Goal: Connect with others: Establish contact or relationships with other users

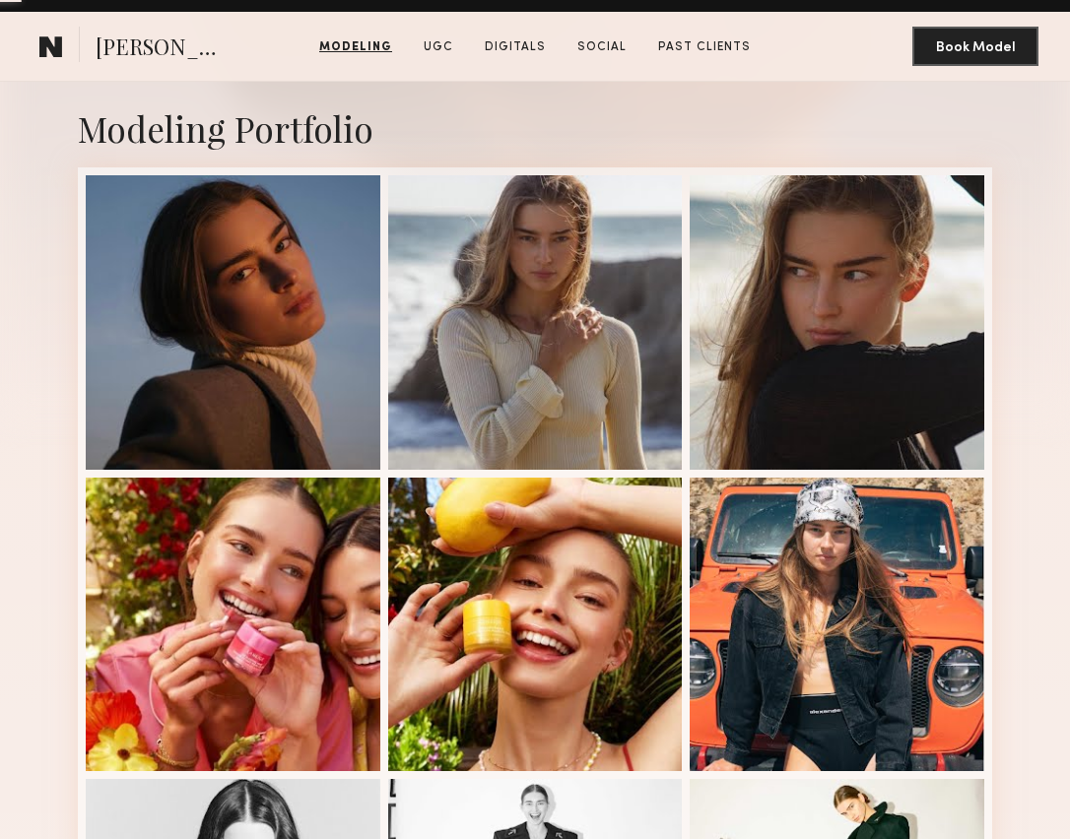
scroll to position [362, 0]
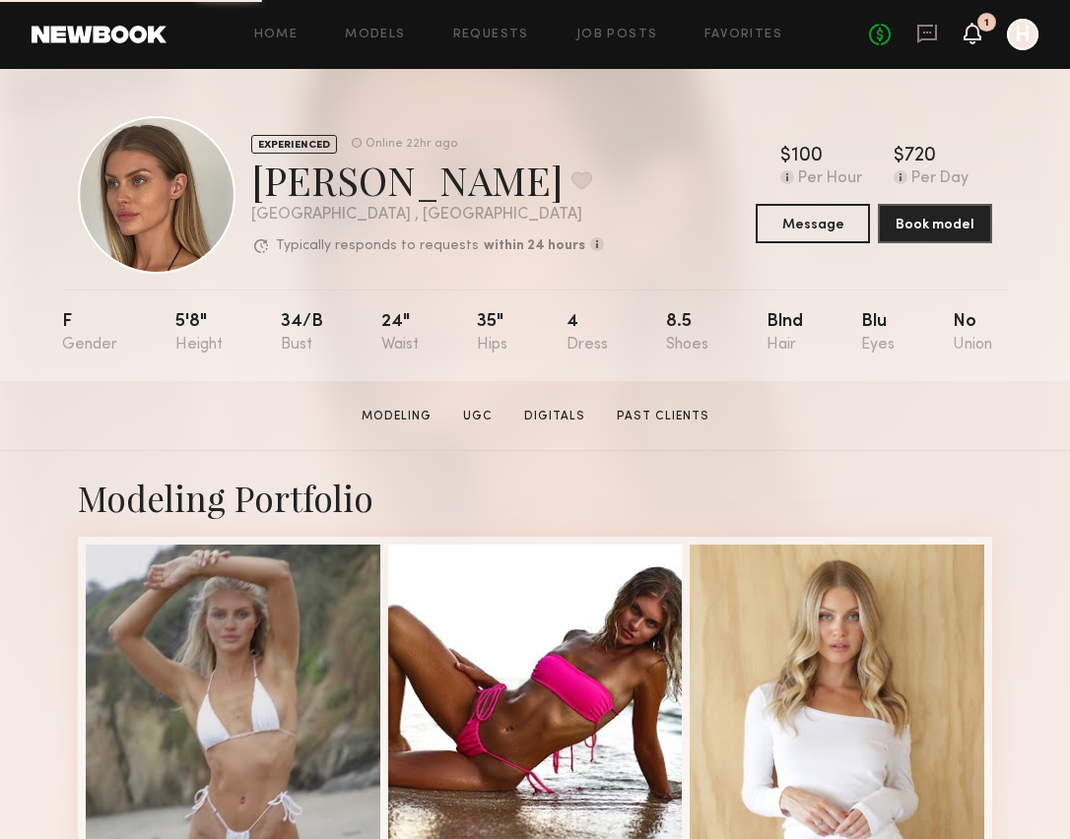
click at [970, 32] on icon at bounding box center [973, 33] width 16 height 14
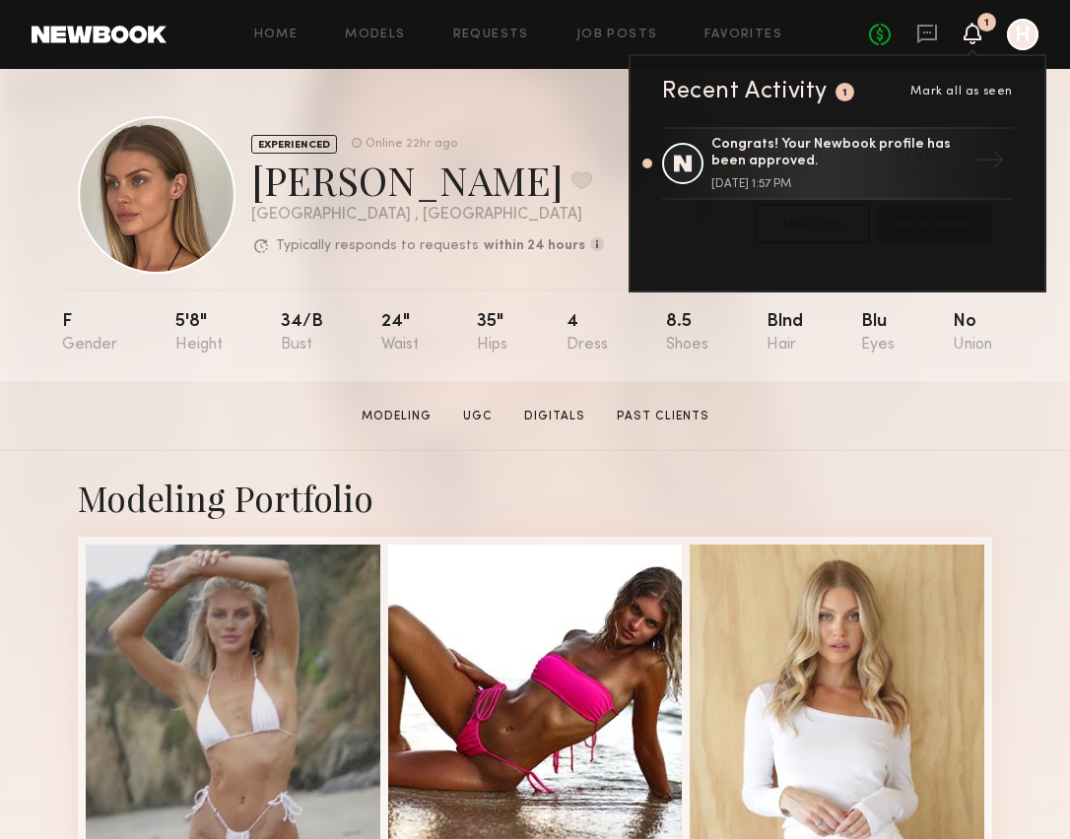
click at [900, 447] on section "Shannon U. Modeling UGC Digitals Past Clients Message Book Model" at bounding box center [535, 416] width 1070 height 70
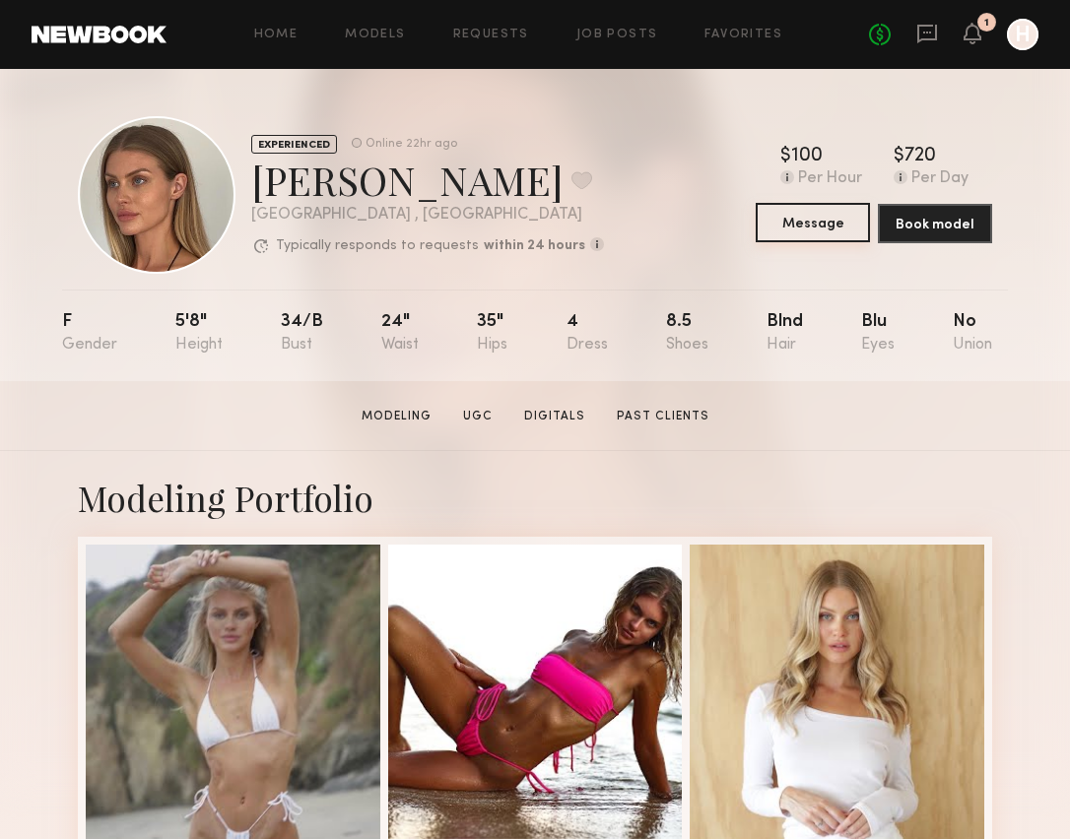
click at [785, 226] on button "Message" at bounding box center [813, 222] width 114 height 39
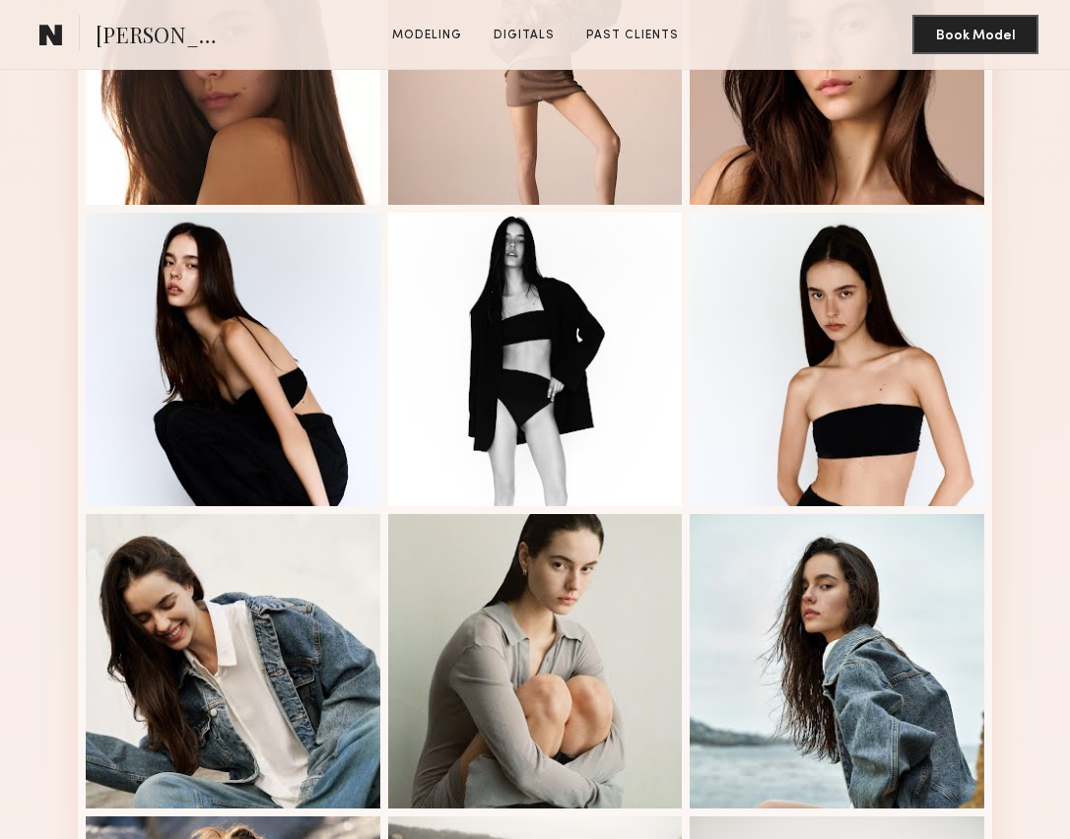
scroll to position [722, 0]
